Goal: Information Seeking & Learning: Learn about a topic

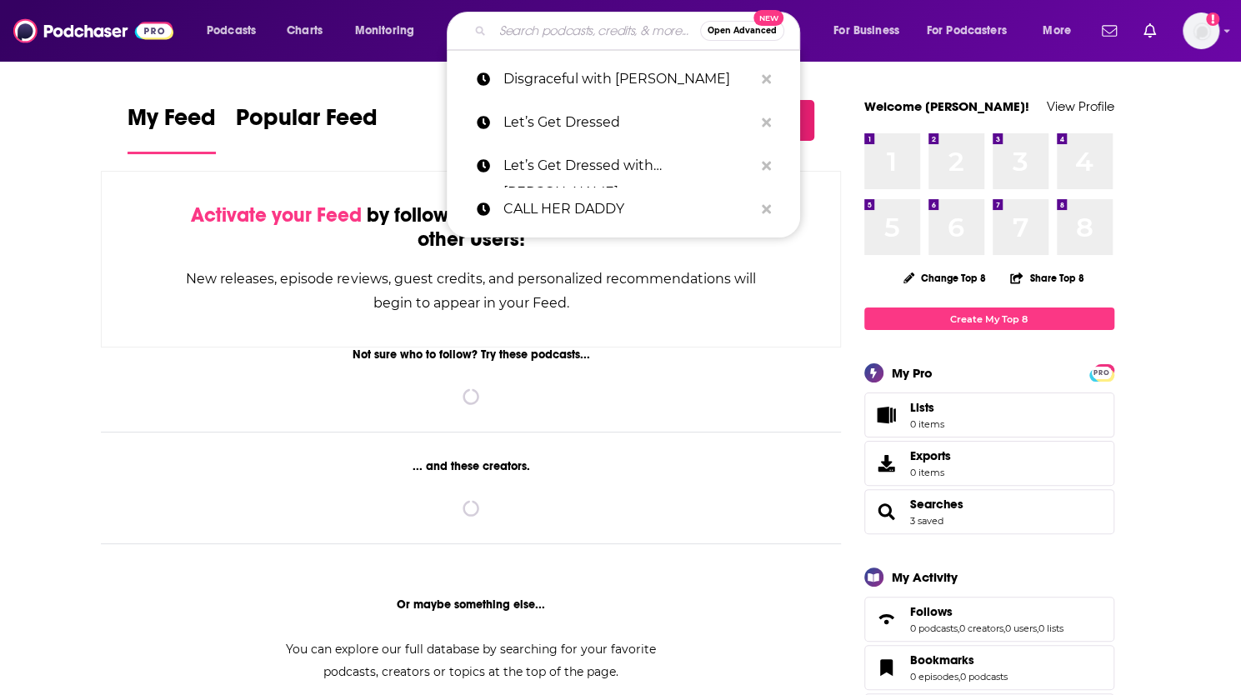
click at [566, 33] on input "Search podcasts, credits, & more..." at bounding box center [597, 31] width 208 height 27
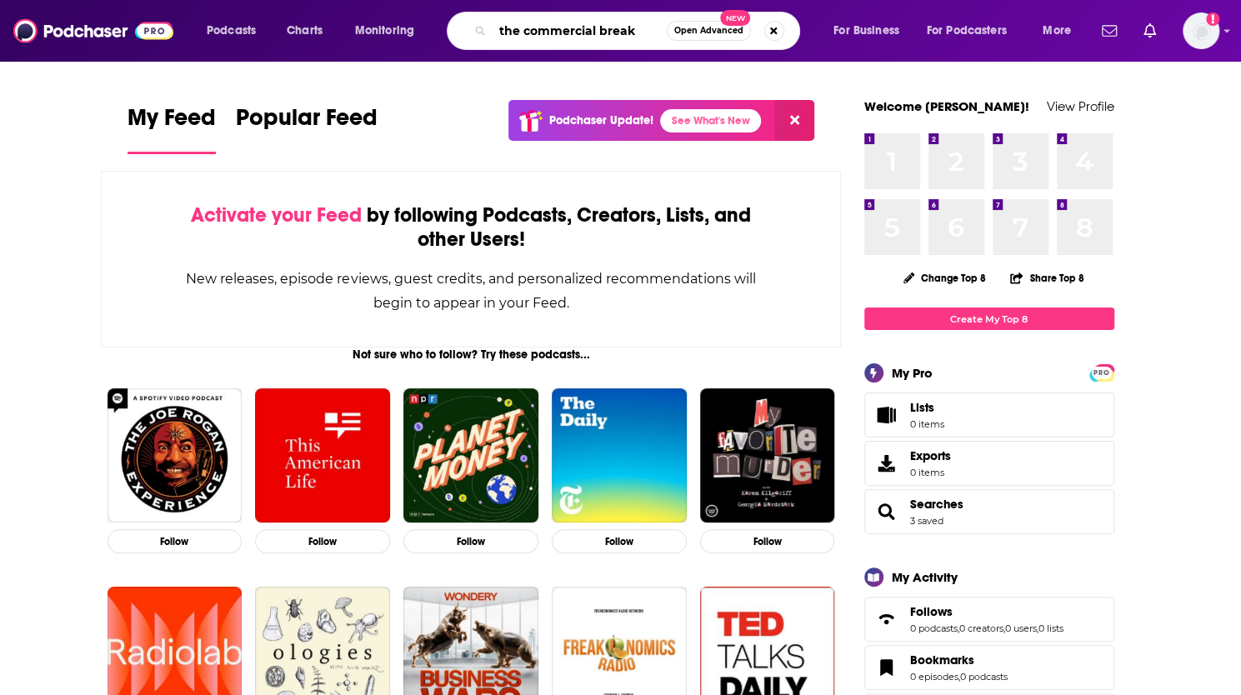
type input "the commercial break"
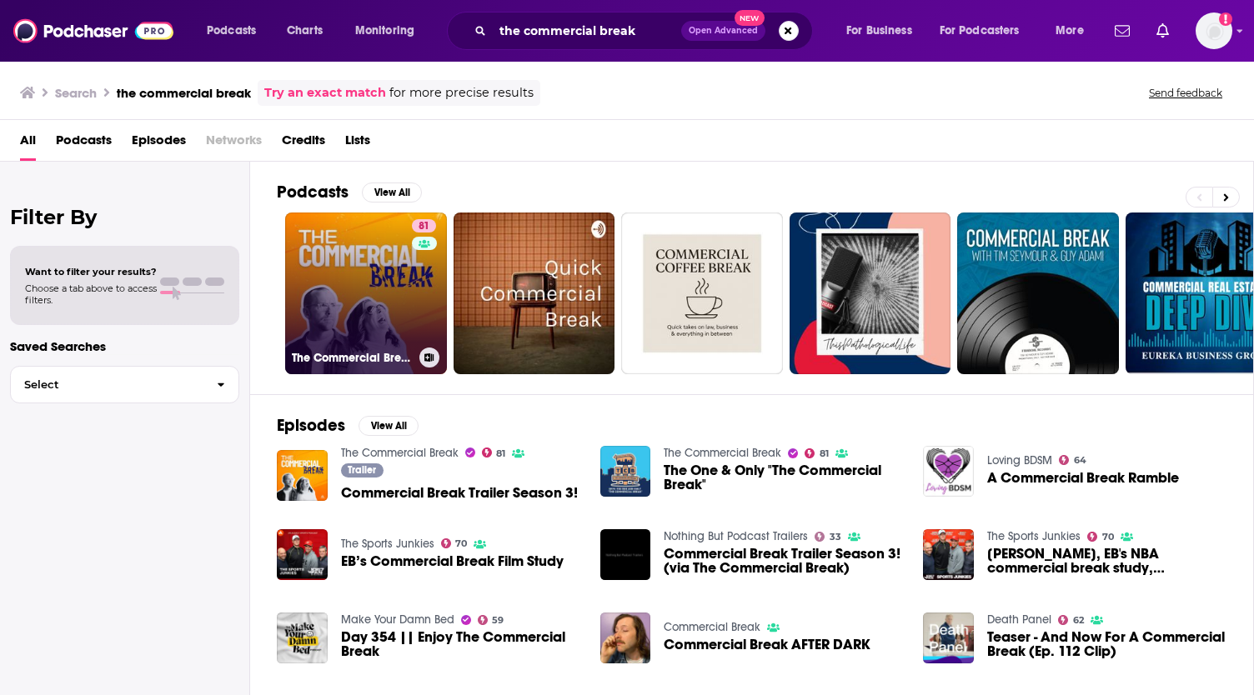
click at [338, 243] on link "81 The Commercial Break" at bounding box center [366, 294] width 162 height 162
